Goal: Information Seeking & Learning: Learn about a topic

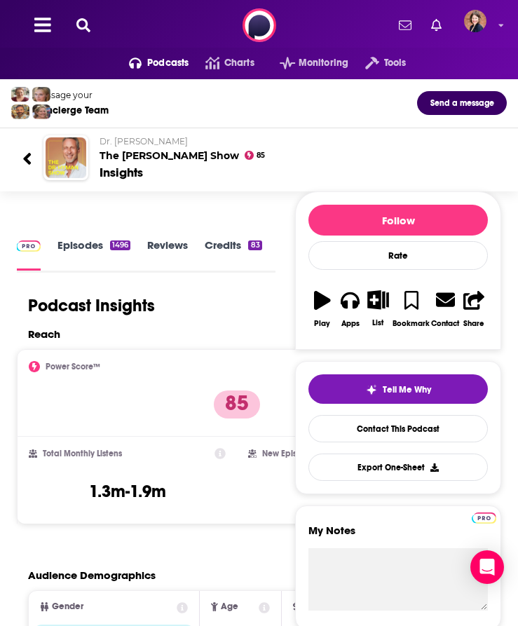
scroll to position [0, -95]
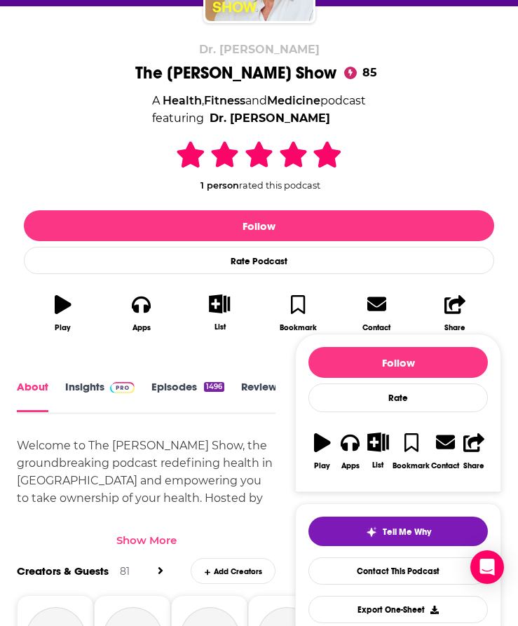
scroll to position [489, 0]
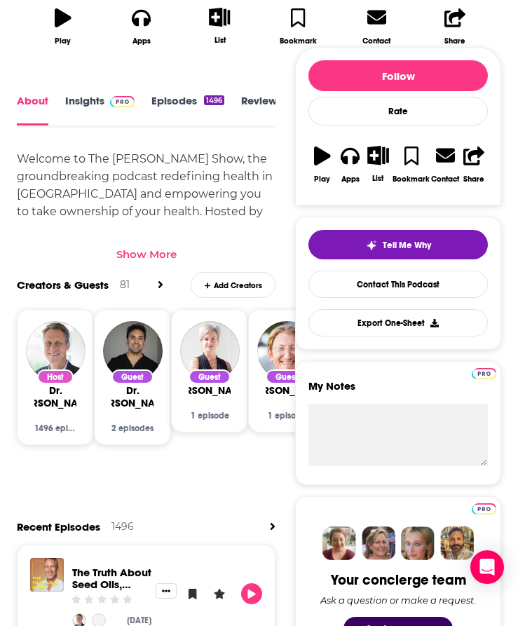
click at [167, 252] on div "Show More" at bounding box center [146, 253] width 60 height 13
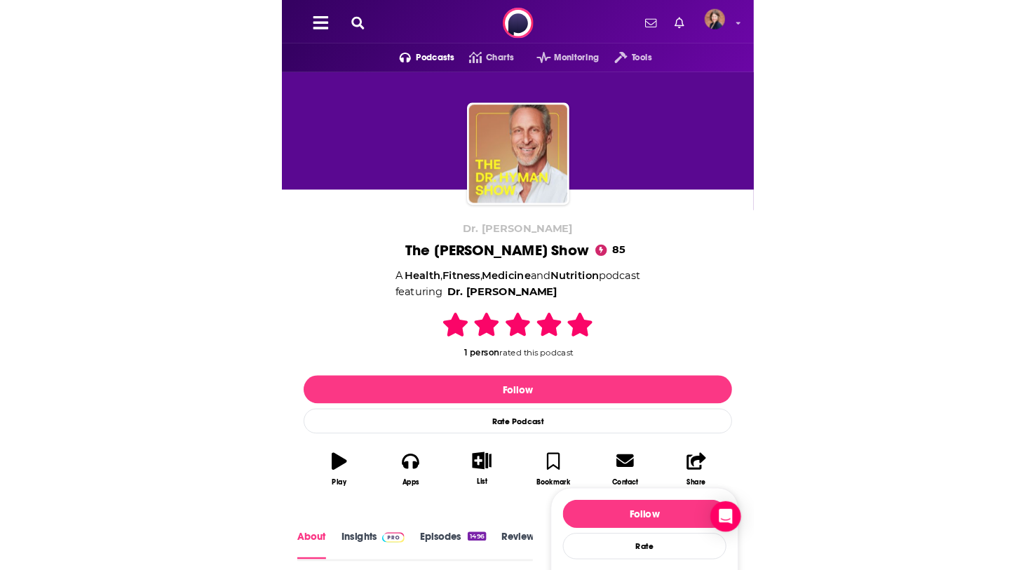
scroll to position [0, 0]
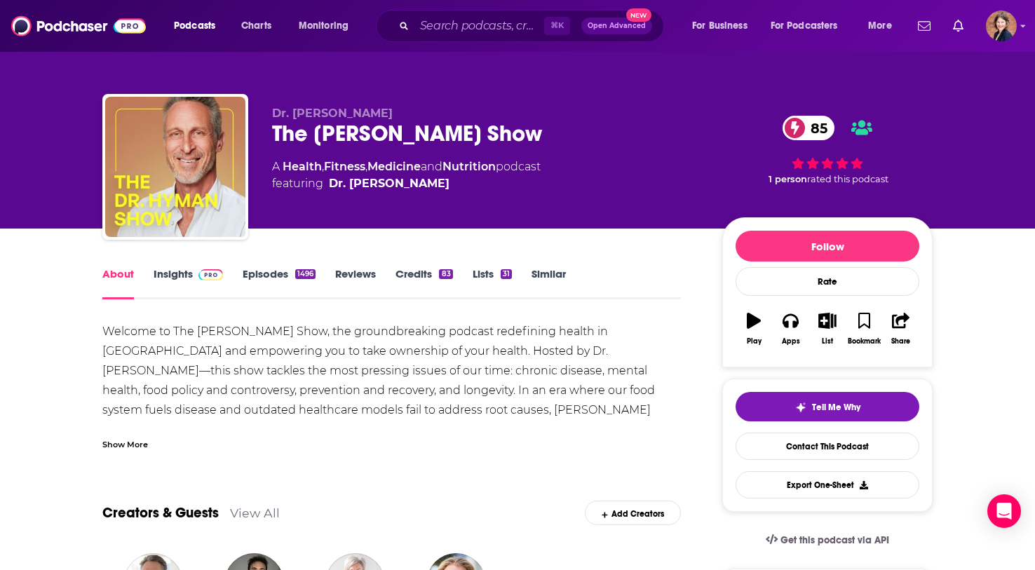
click at [269, 281] on link "Episodes 1496" at bounding box center [279, 283] width 73 height 32
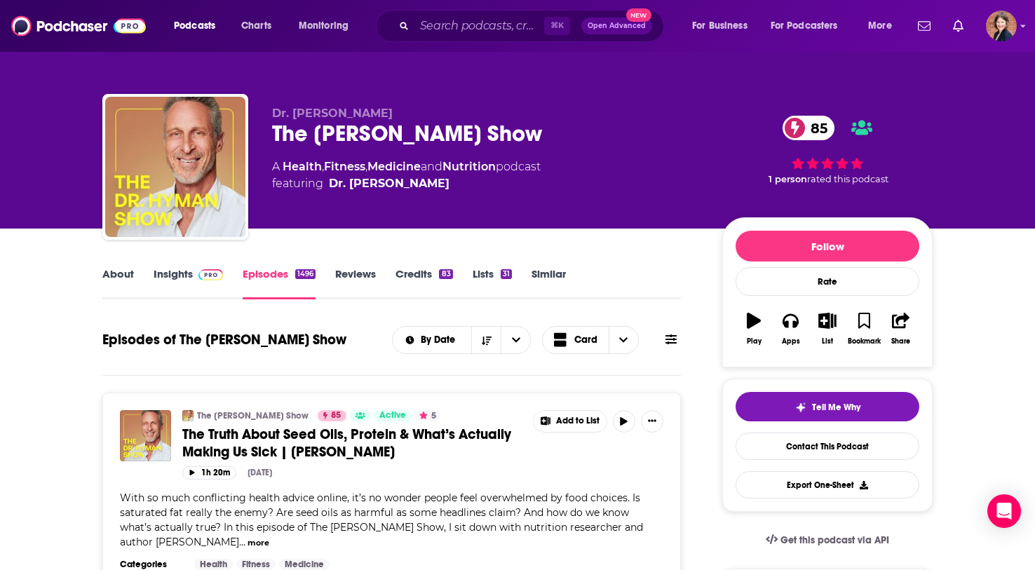
scroll to position [222, 0]
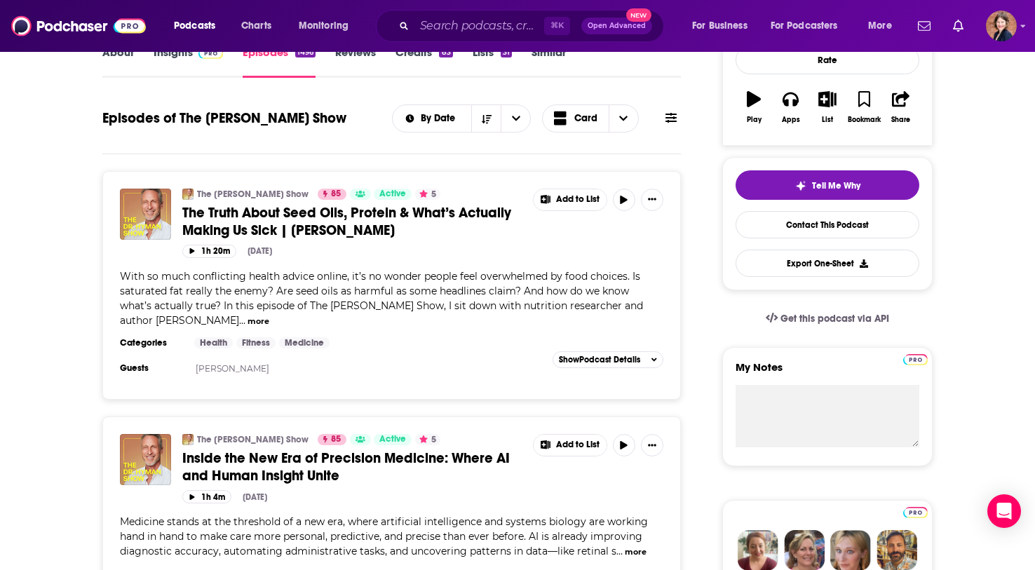
click at [348, 449] on span "Inside the New Era of Precision Medicine: Where AI and Human Insight Unite" at bounding box center [345, 466] width 327 height 35
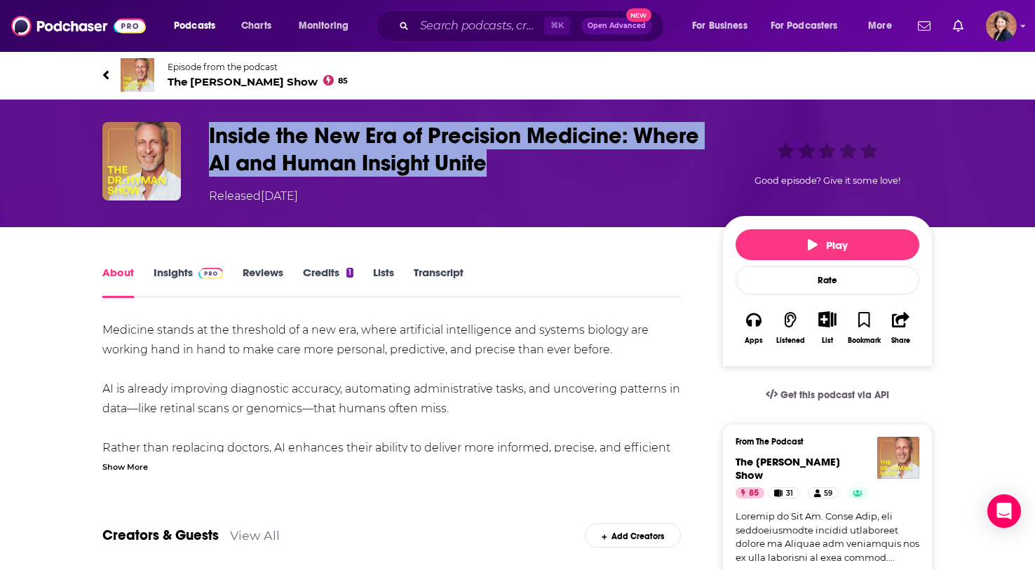
drag, startPoint x: 564, startPoint y: 163, endPoint x: 184, endPoint y: 129, distance: 381.5
click at [184, 129] on div "Inside the New Era of Precision Medicine: Where AI and Human Insight Unite Rele…" at bounding box center [517, 163] width 830 height 83
copy div "Inside the New Era of Precision Medicine: Where AI and Human Insight Unite"
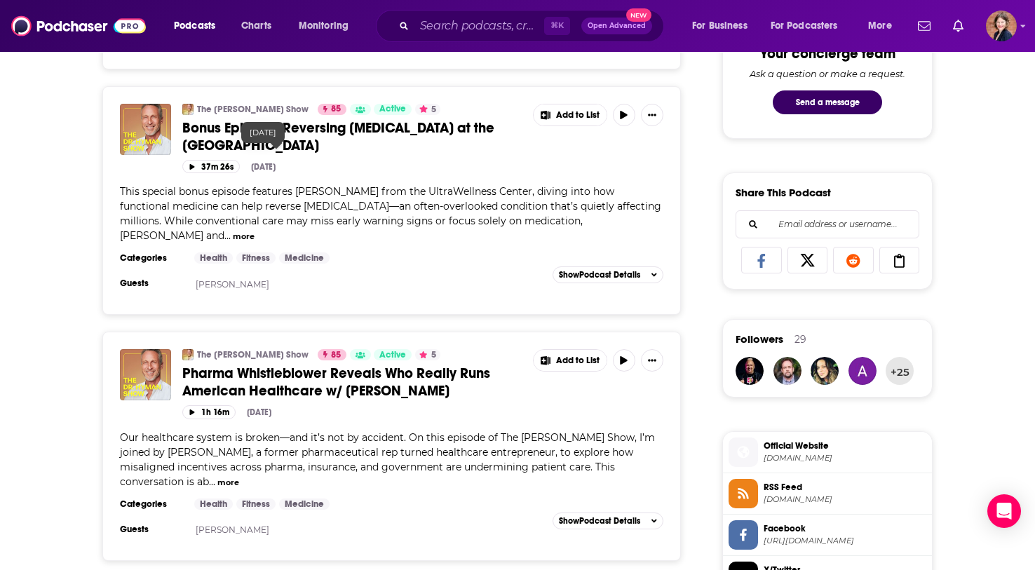
scroll to position [765, 0]
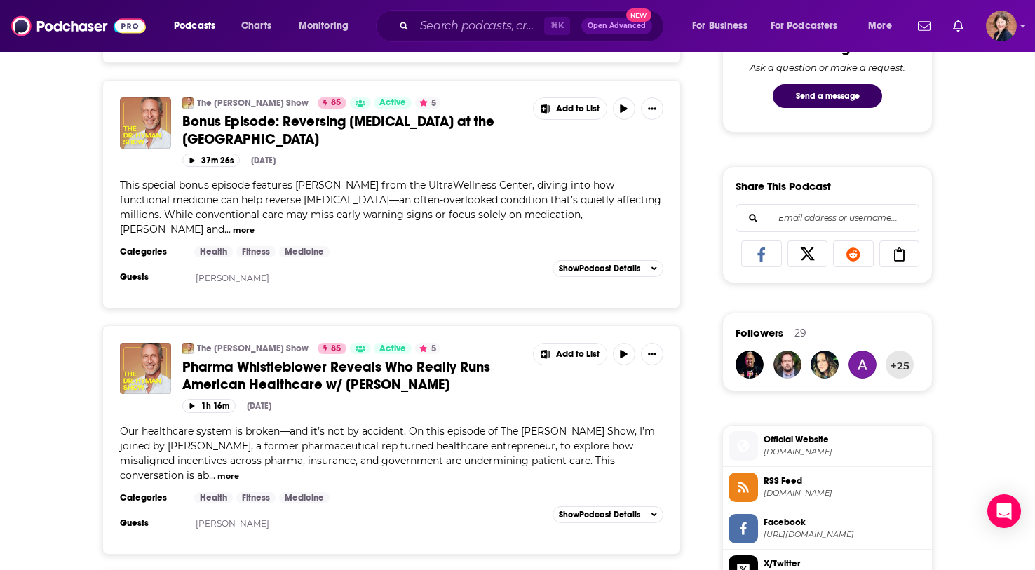
click at [375, 358] on span "Pharma Whistleblower Reveals Who Really Runs American Healthcare w/ [PERSON_NAM…" at bounding box center [336, 375] width 308 height 35
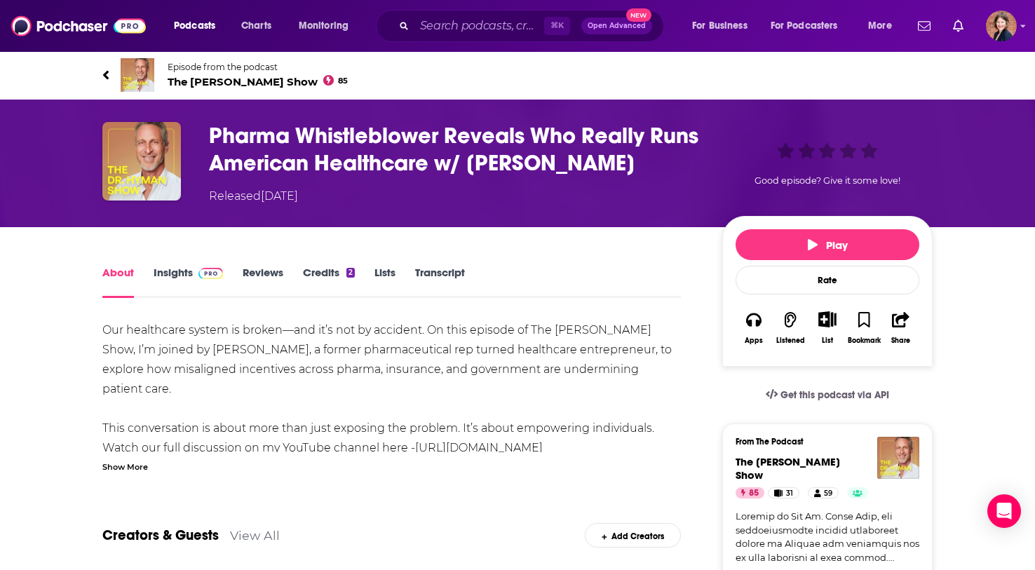
drag, startPoint x: 633, startPoint y: 170, endPoint x: 210, endPoint y: 138, distance: 424.0
click at [210, 138] on h1 "Pharma Whistleblower Reveals Who Really Runs American Healthcare w/ [PERSON_NAM…" at bounding box center [454, 149] width 491 height 55
copy h1 "Pharma Whistleblower Reveals Who Really Runs American Healthcare w/ [PERSON_NAM…"
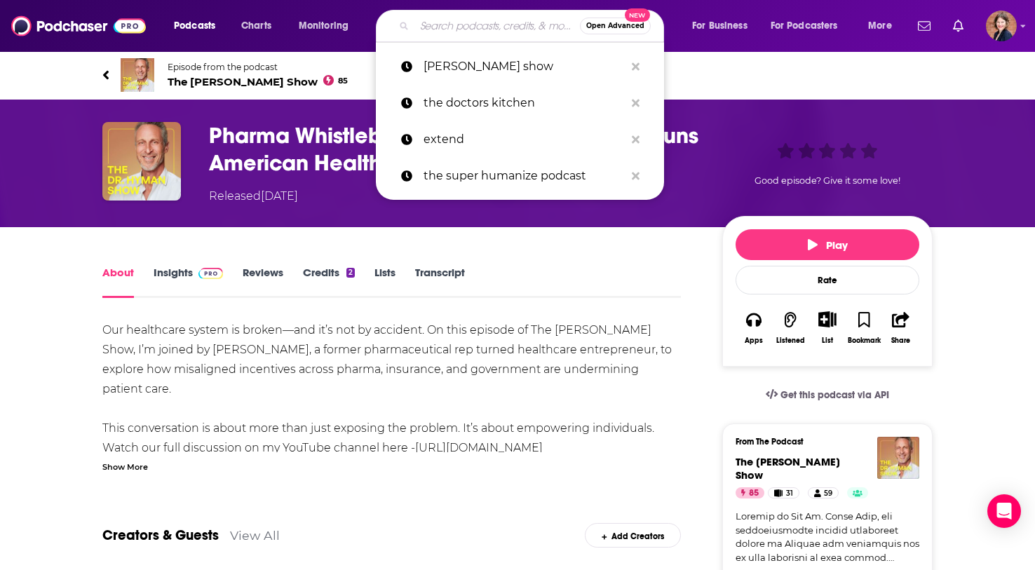
click at [449, 26] on input "Search podcasts, credits, & more..." at bounding box center [496, 26] width 165 height 22
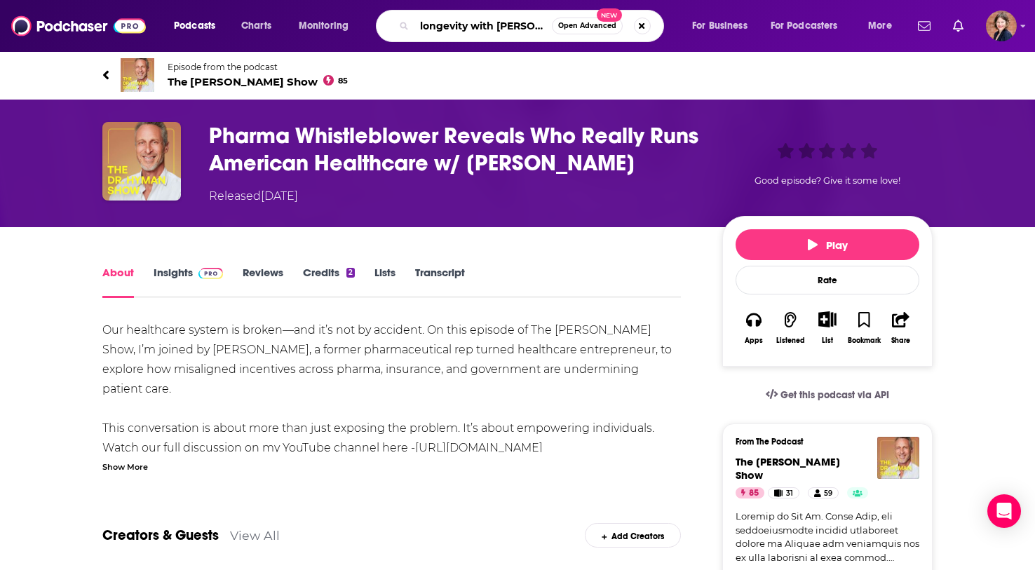
type input "longevity with [PERSON_NAME]"
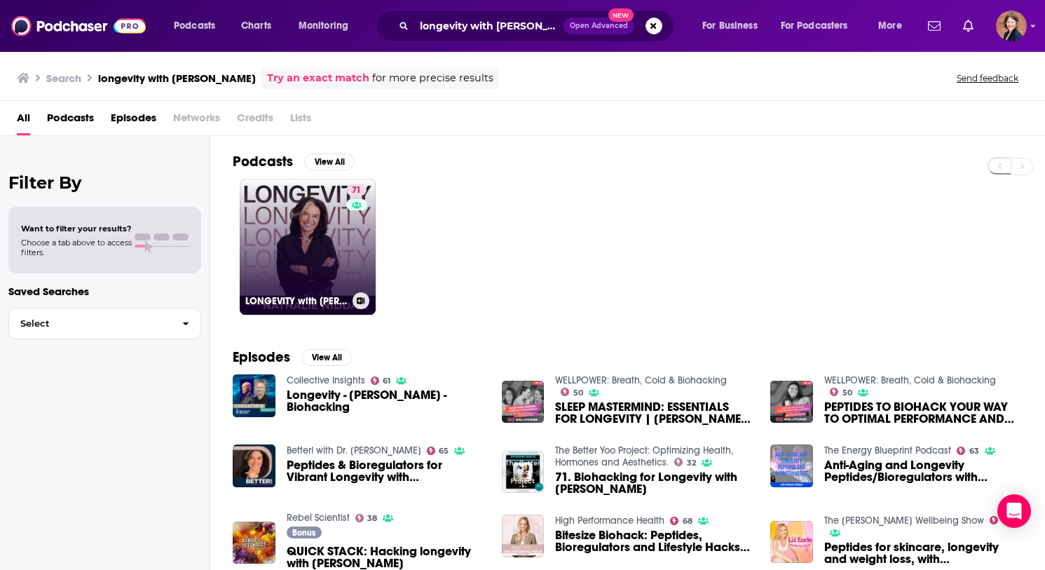
click at [320, 264] on link "71 LONGEVITY with [PERSON_NAME]" at bounding box center [308, 247] width 136 height 136
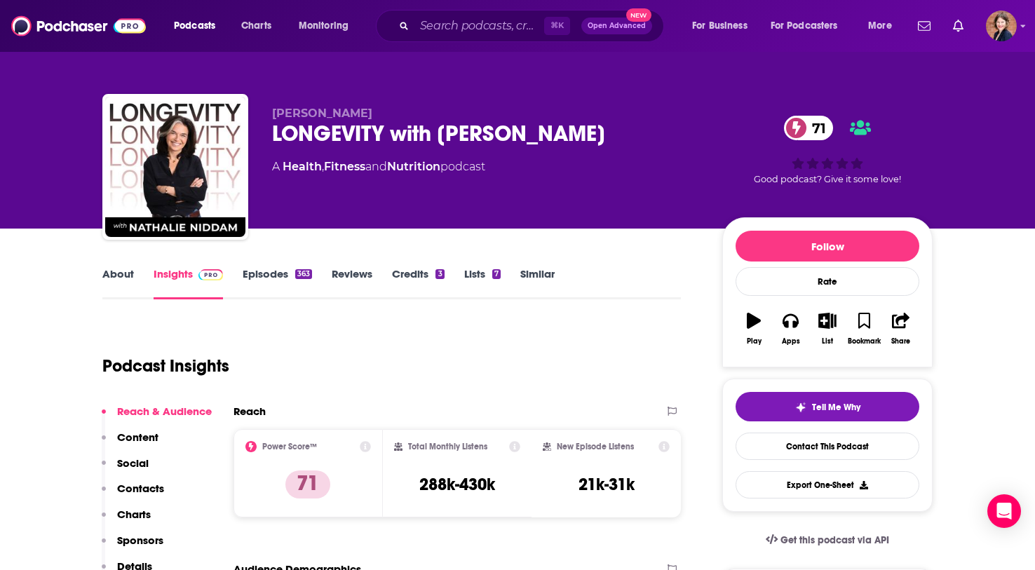
click at [261, 271] on link "Episodes 363" at bounding box center [277, 283] width 69 height 32
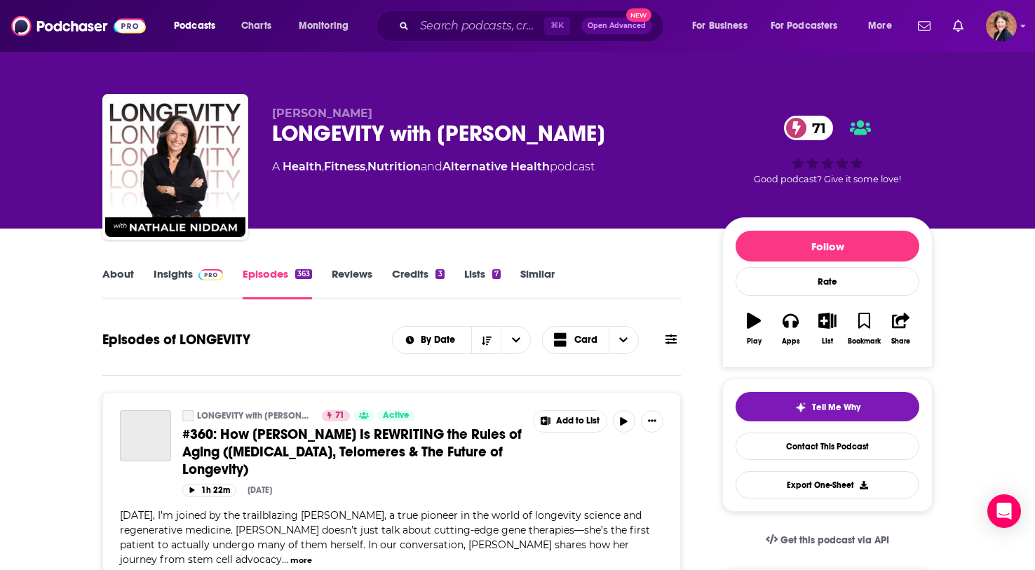
scroll to position [175, 0]
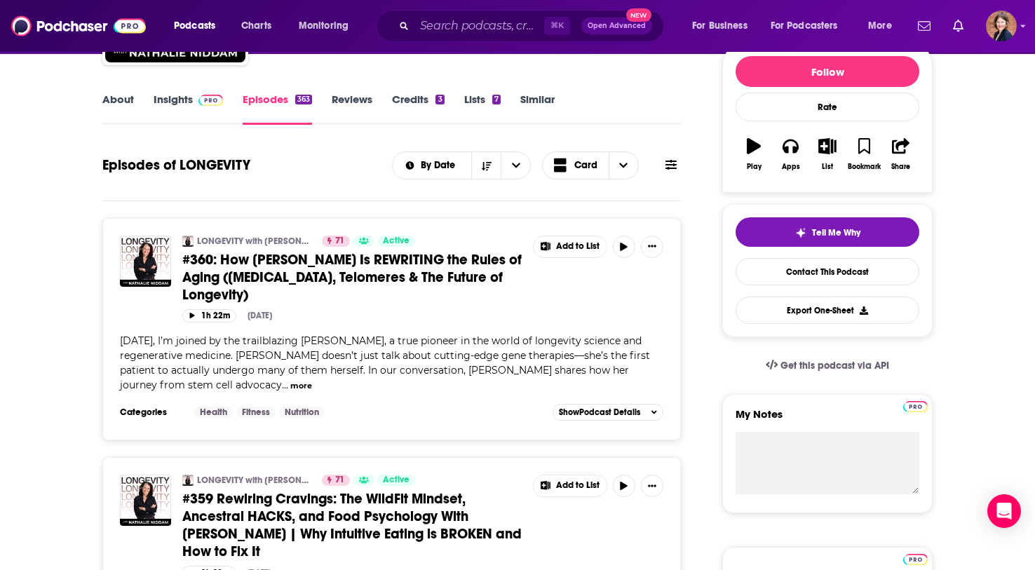
click at [372, 269] on span "#360: How [PERSON_NAME] Is REWRITING the Rules of Aging ([MEDICAL_DATA], Telome…" at bounding box center [351, 277] width 339 height 53
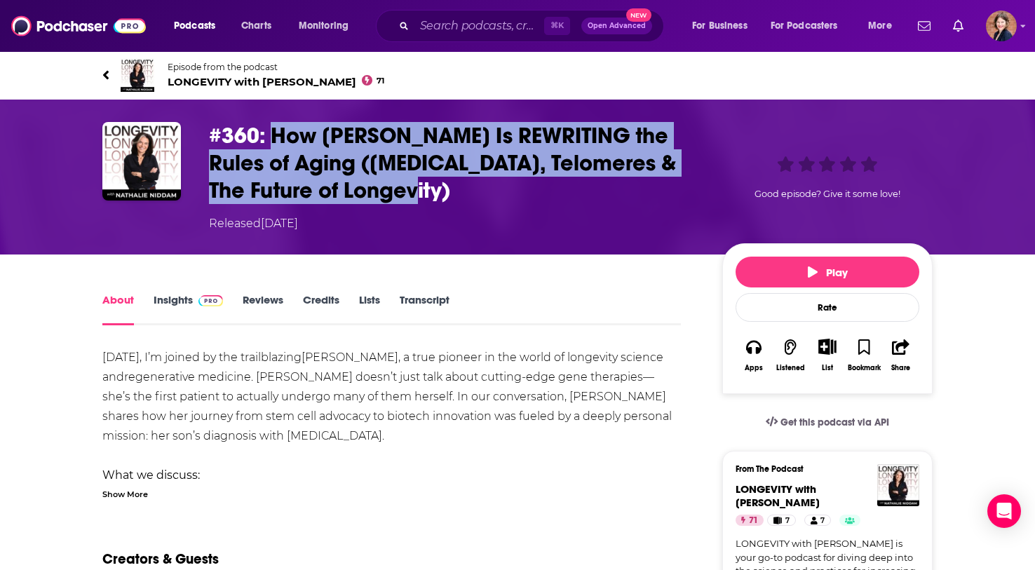
drag, startPoint x: 353, startPoint y: 191, endPoint x: 271, endPoint y: 138, distance: 98.0
click at [271, 138] on h1 "#360: How [PERSON_NAME] Is REWRITING the Rules of Aging ([MEDICAL_DATA], Telome…" at bounding box center [454, 163] width 491 height 82
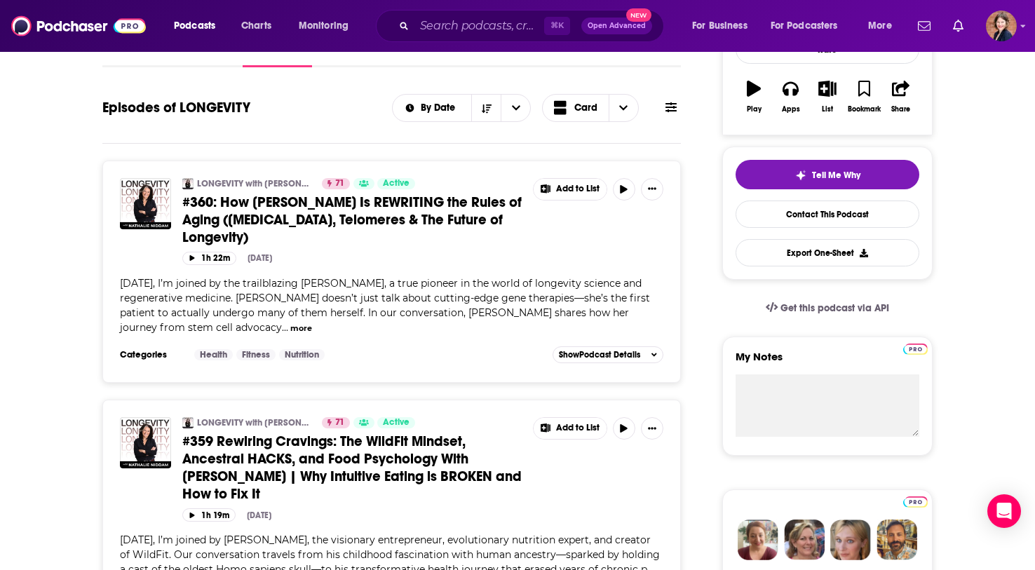
scroll to position [420, 0]
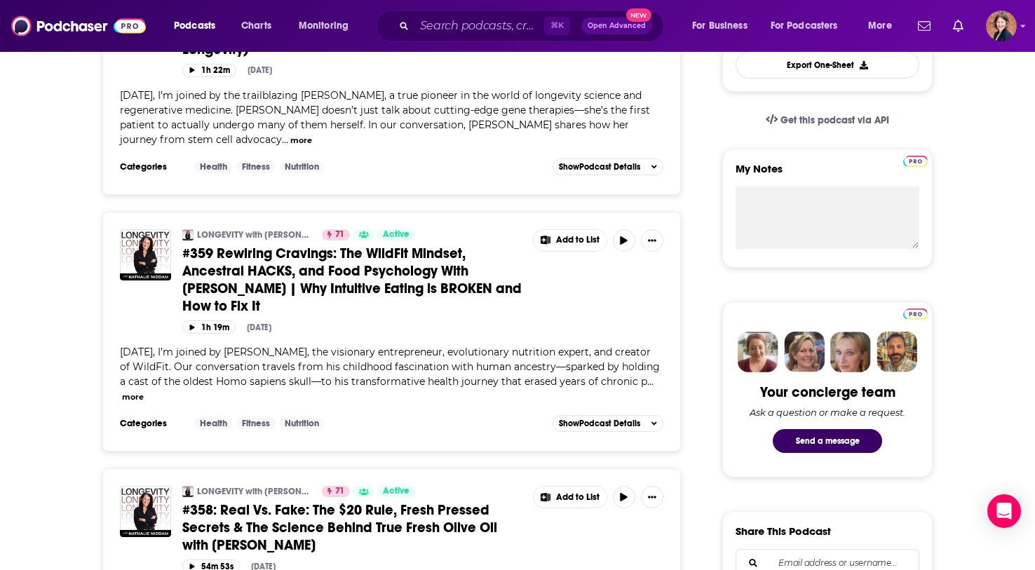
click at [394, 249] on span "#359 Rewiring Cravings: The WildFit Mindset, Ancestral HACKS, and Food Psycholo…" at bounding box center [351, 280] width 339 height 70
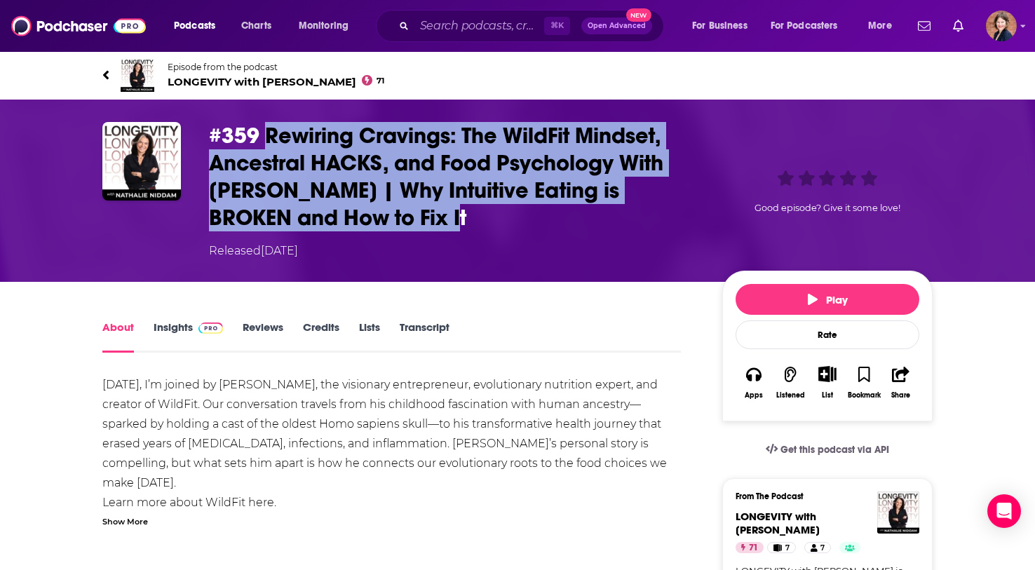
drag, startPoint x: 398, startPoint y: 217, endPoint x: 268, endPoint y: 139, distance: 151.6
click at [268, 139] on h1 "#359 Rewiring Cravings: The WildFit Mindset, Ancestral HACKS, and Food Psycholo…" at bounding box center [454, 176] width 491 height 109
copy h1 "Rewiring Cravings: The WildFit Mindset, Ancestral HACKS, and Food Psychology Wi…"
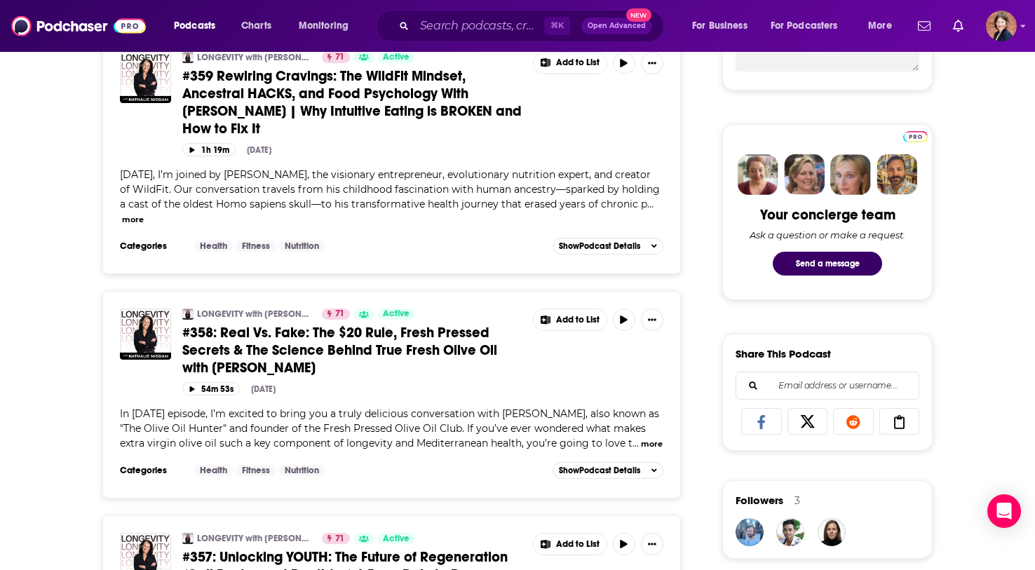
scroll to position [602, 0]
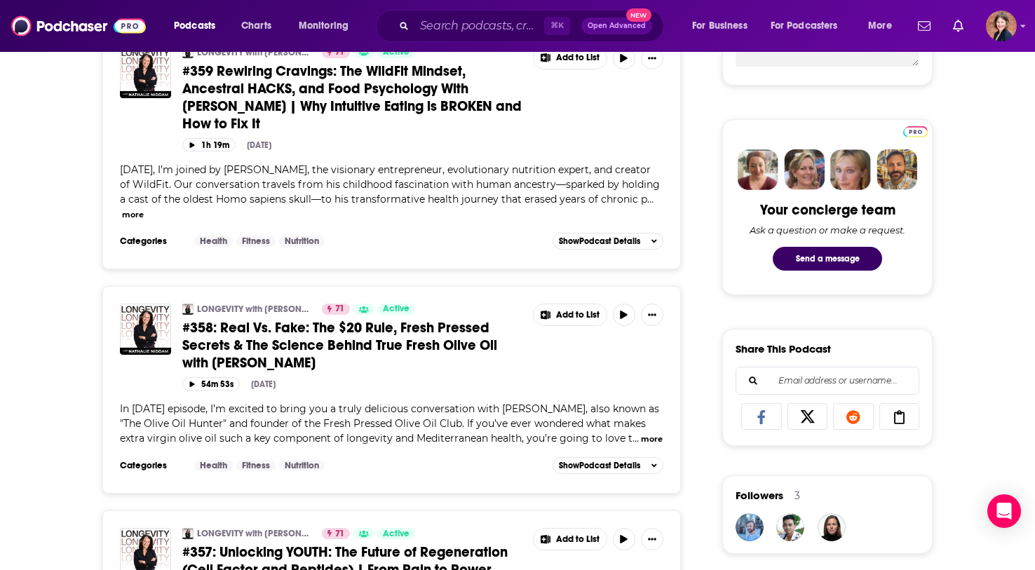
click at [229, 326] on span "#358: Real Vs. Fake: The $20 Rule, Fresh Pressed Secrets & The Science Behind T…" at bounding box center [339, 345] width 315 height 53
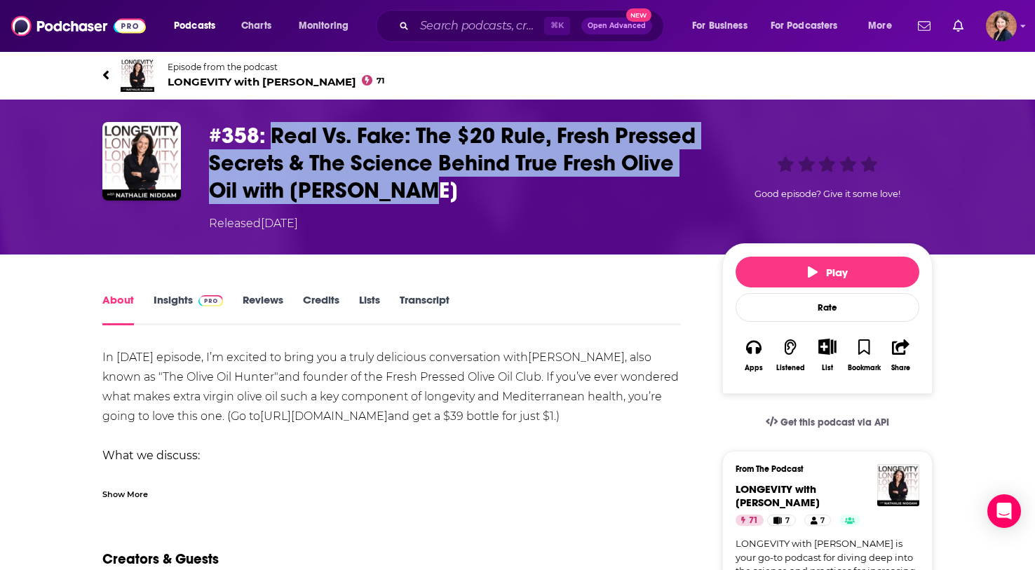
drag, startPoint x: 418, startPoint y: 195, endPoint x: 273, endPoint y: 137, distance: 155.4
click at [273, 137] on h1 "#358: Real Vs. Fake: The $20 Rule, Fresh Pressed Secrets & The Science Behind T…" at bounding box center [454, 163] width 491 height 82
